Goal: Task Accomplishment & Management: Use online tool/utility

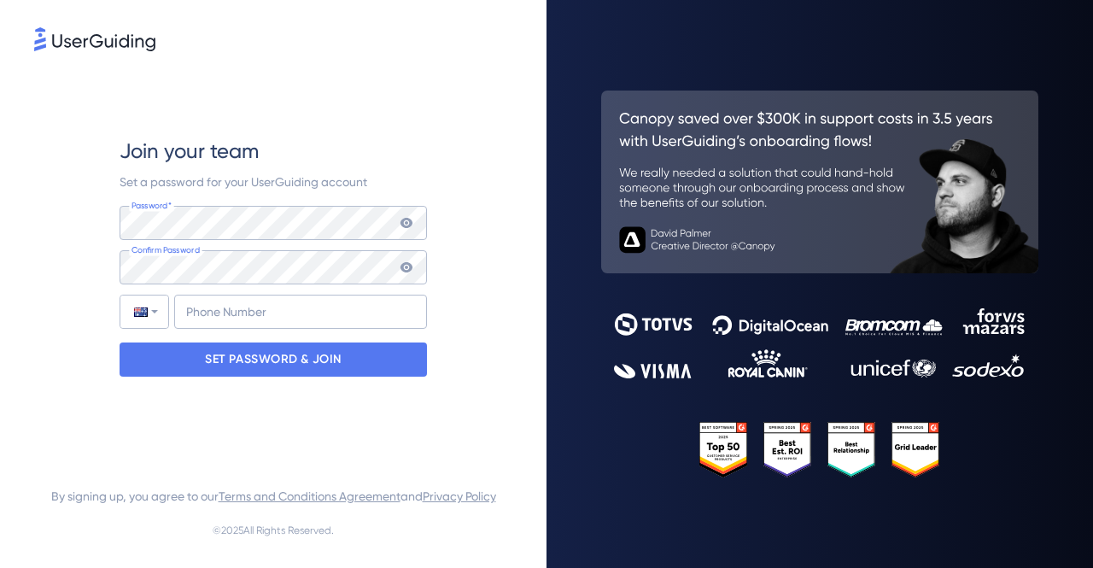
click at [242, 416] on div "Join your team Set a password for your UserGuiding account Password* Your passw…" at bounding box center [273, 257] width 307 height 404
click at [233, 304] on input "+61" at bounding box center [300, 312] width 253 height 34
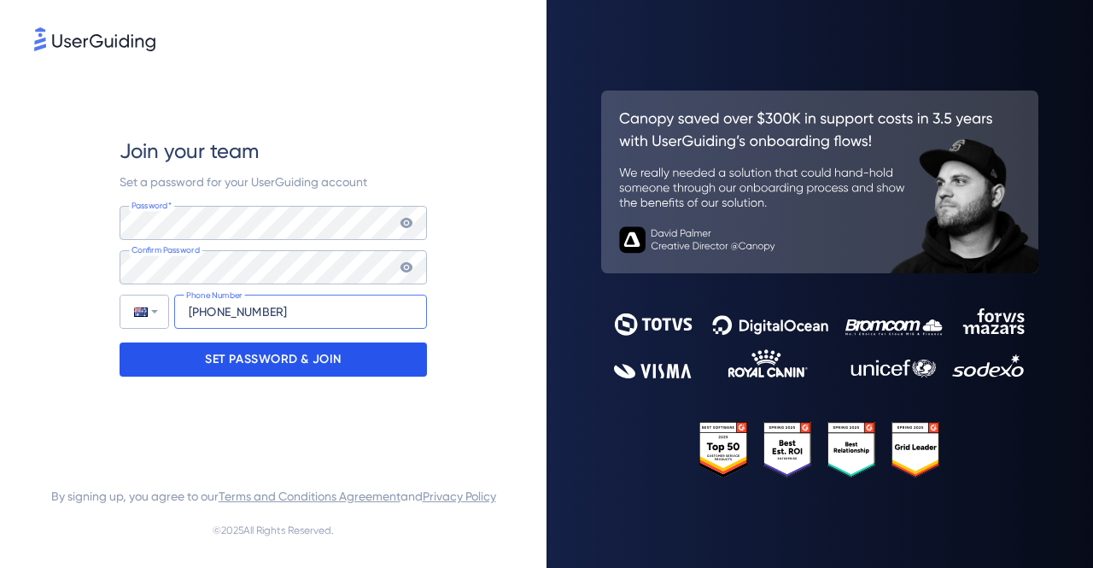
type input "[PHONE_NUMBER]"
click at [241, 356] on p "SET PASSWORD & JOIN" at bounding box center [273, 359] width 137 height 27
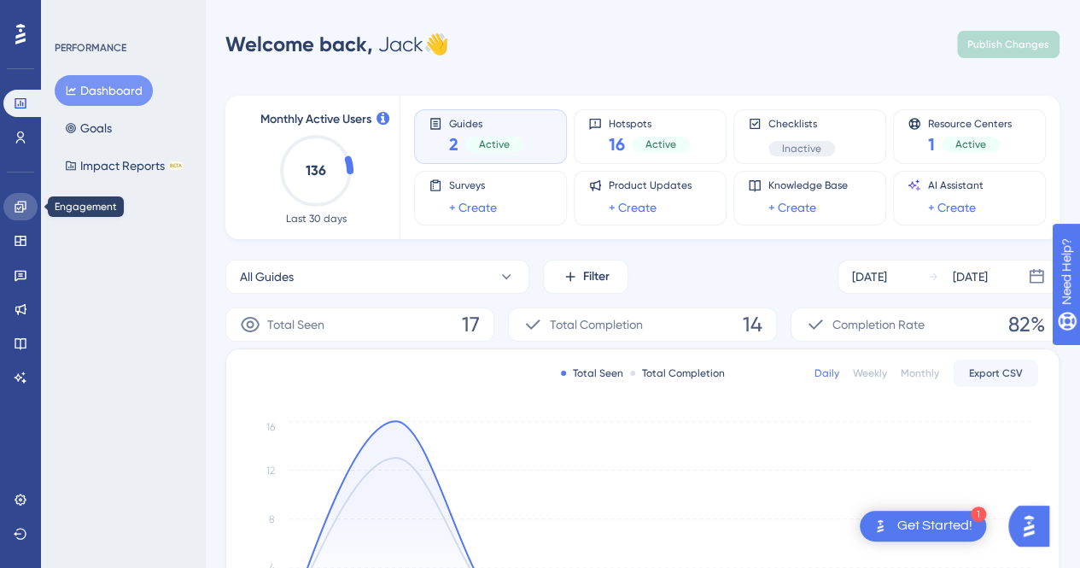
click at [20, 207] on icon at bounding box center [21, 207] width 14 height 14
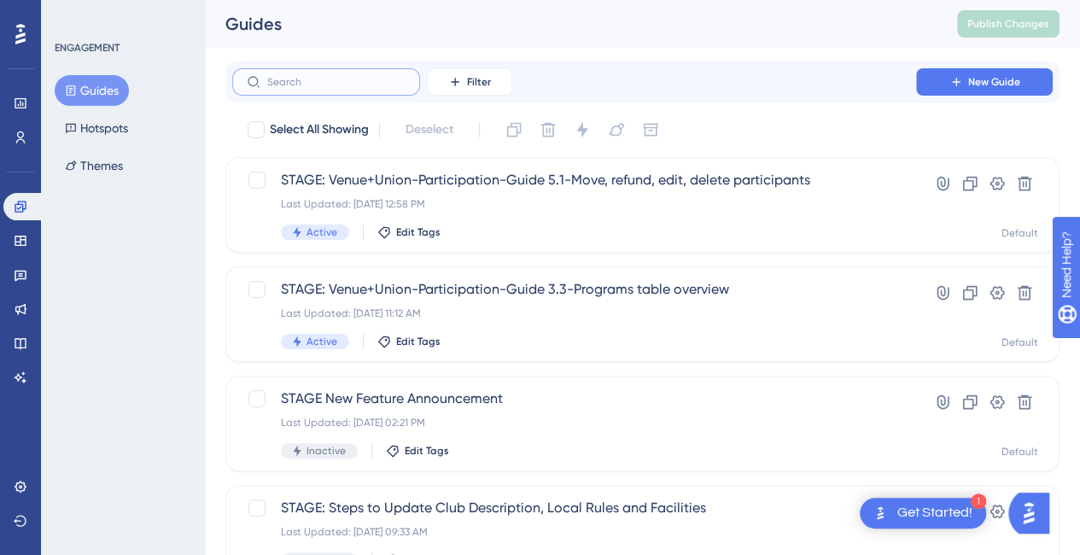
click at [295, 79] on input "text" at bounding box center [336, 82] width 138 height 12
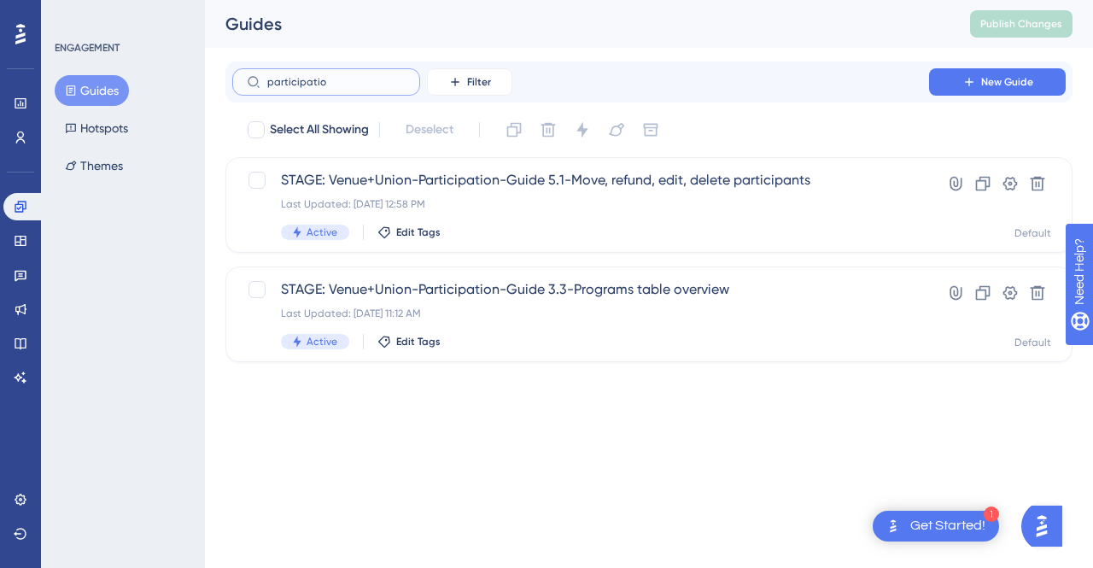
type input "participation"
click at [351, 79] on input "participation" at bounding box center [336, 82] width 138 height 12
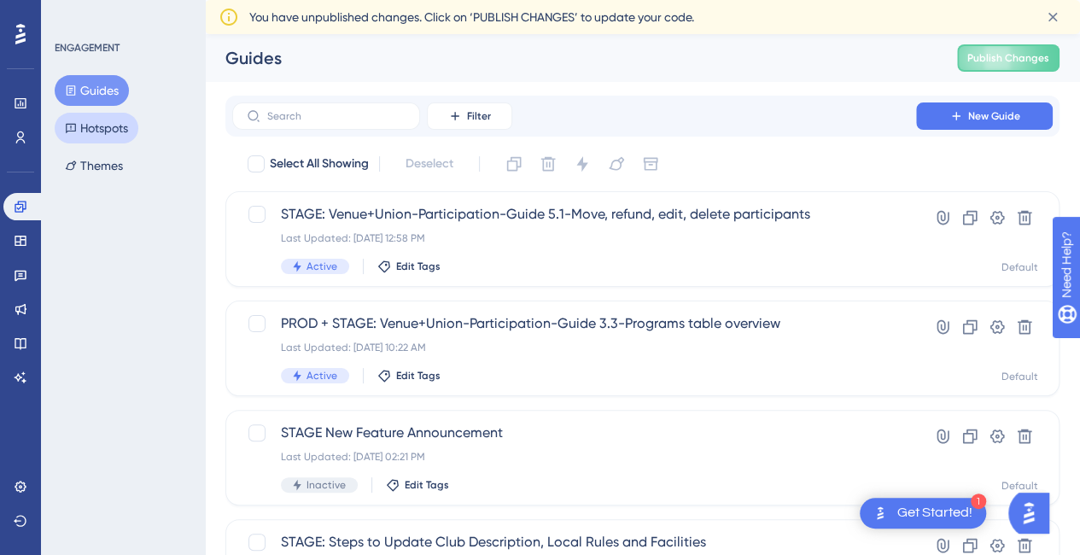
click at [111, 131] on button "Hotspots" at bounding box center [97, 128] width 84 height 31
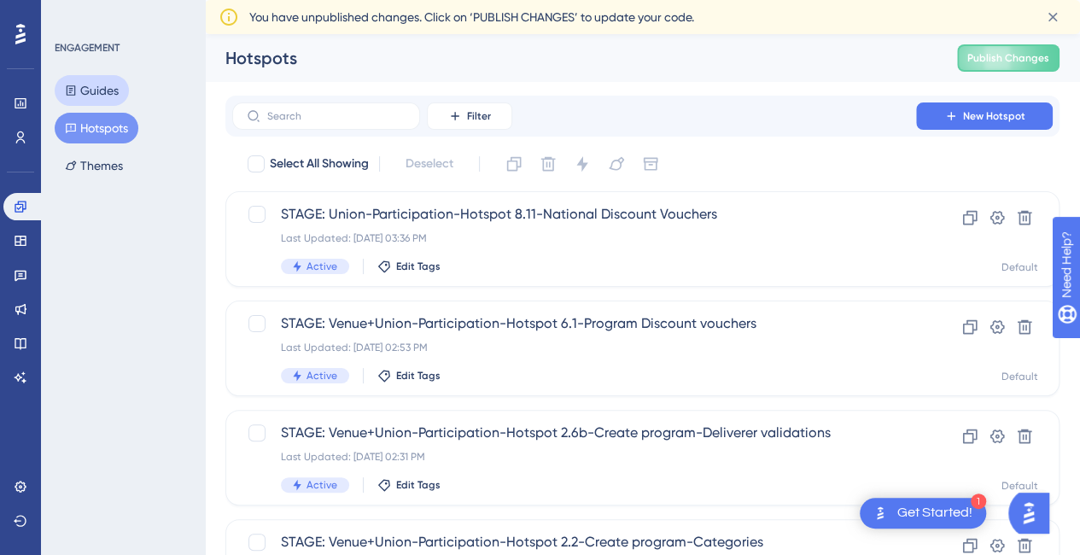
click at [108, 96] on button "Guides" at bounding box center [92, 90] width 74 height 31
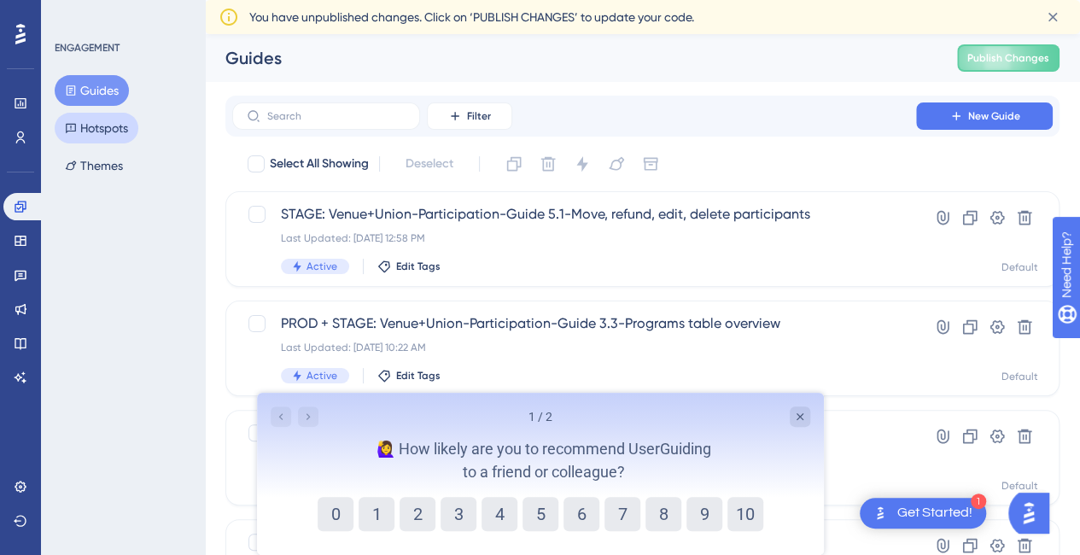
click at [94, 126] on button "Hotspots" at bounding box center [97, 128] width 84 height 31
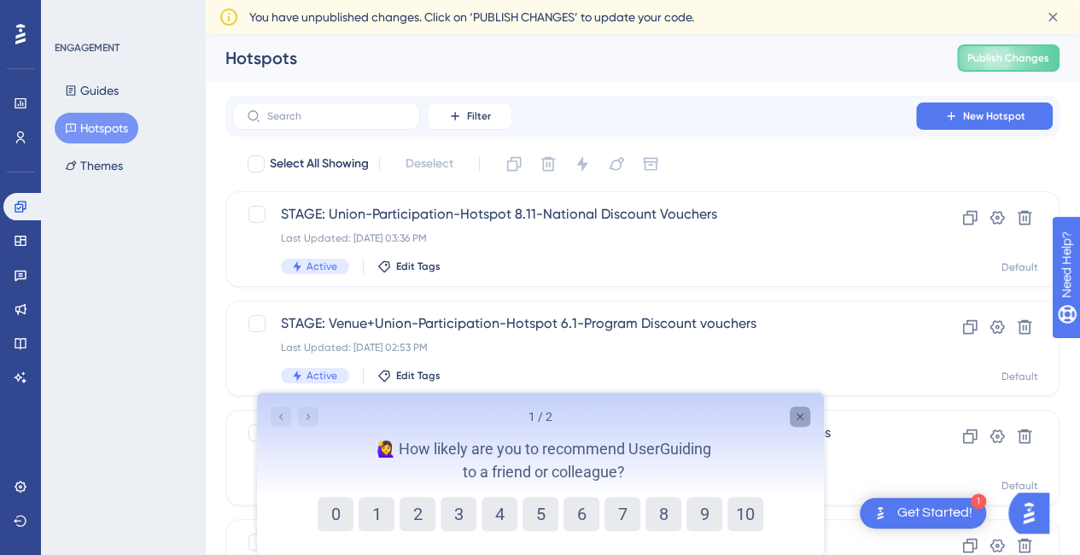
click at [798, 417] on icon "Close survey" at bounding box center [799, 416] width 7 height 7
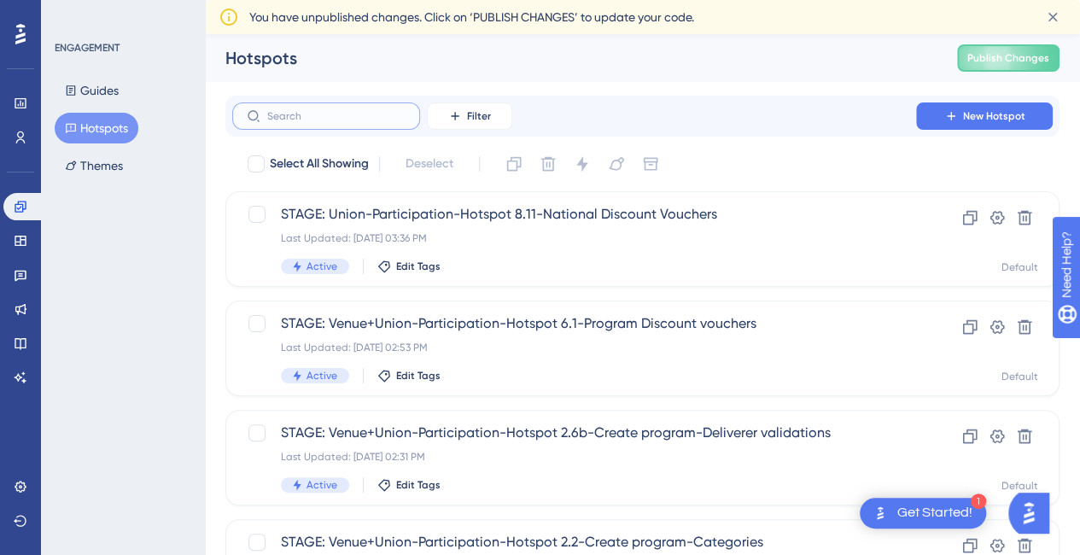
click at [299, 119] on input "text" at bounding box center [336, 116] width 138 height 12
type input "participation"
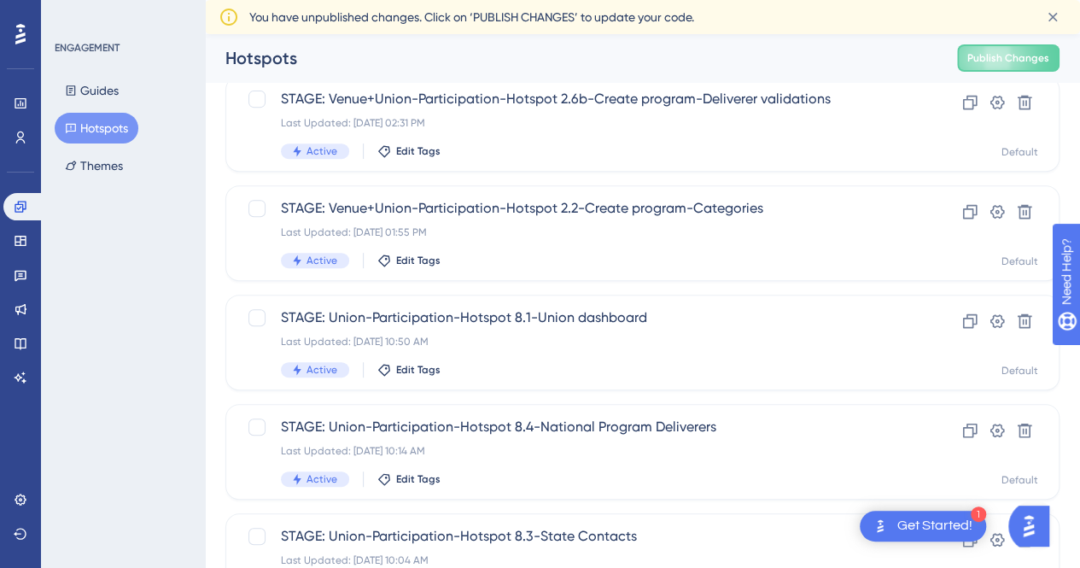
scroll to position [302, 0]
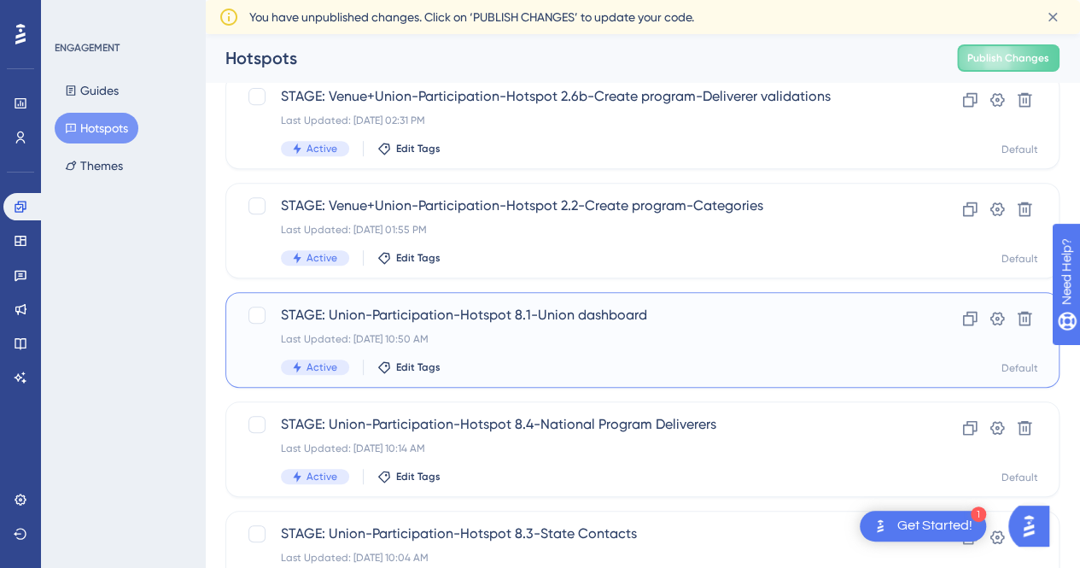
click at [683, 318] on span "STAGE: Union-Participation-Hotspot 8.1-Union dashboard" at bounding box center [574, 315] width 586 height 20
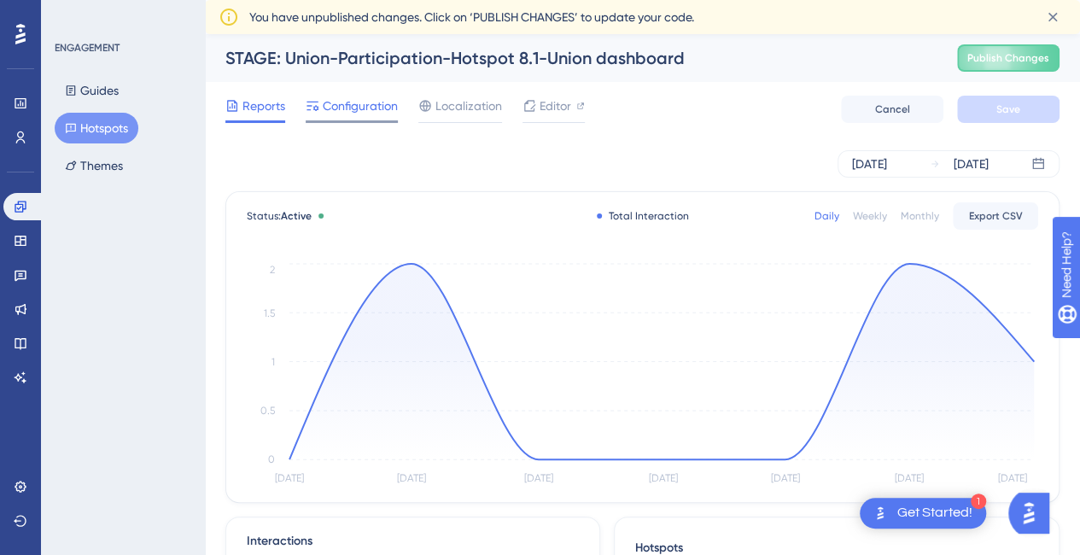
click at [362, 101] on span "Configuration" at bounding box center [360, 106] width 75 height 20
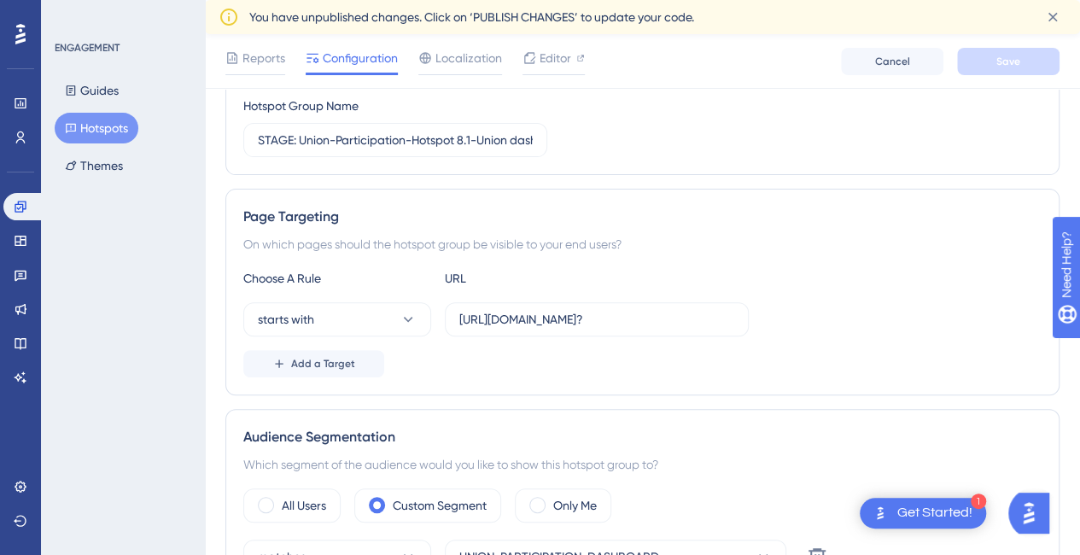
scroll to position [198, 0]
